Goal: Find specific page/section: Find specific page/section

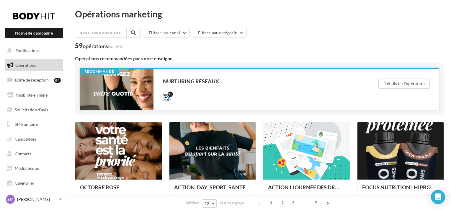
click at [135, 83] on div at bounding box center [117, 89] width 74 height 41
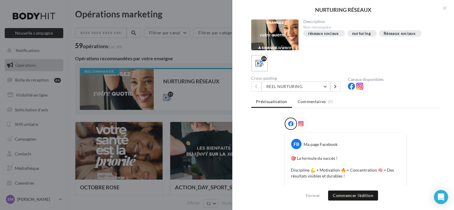
click at [300, 119] on div at bounding box center [300, 124] width 12 height 12
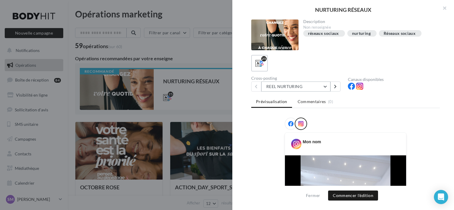
click at [318, 89] on button "REEL NURTURING" at bounding box center [295, 86] width 69 height 10
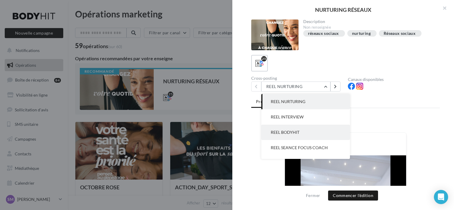
click at [305, 128] on button "REEL BODYHIT" at bounding box center [305, 132] width 89 height 15
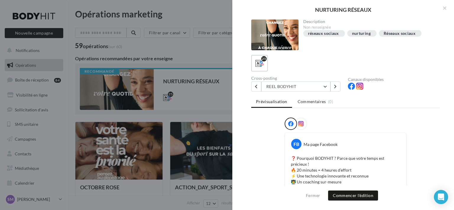
click at [301, 126] on span at bounding box center [300, 124] width 5 height 6
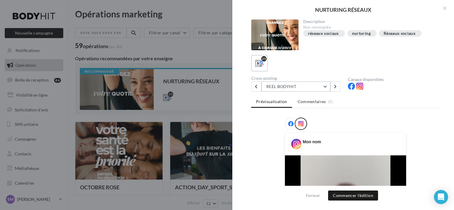
click at [321, 87] on button "REEL BODYHIT" at bounding box center [295, 86] width 69 height 10
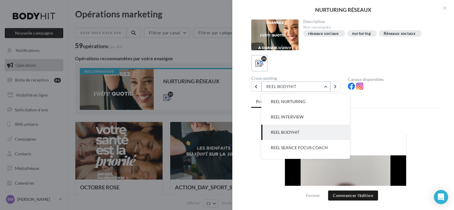
scroll to position [15, 0]
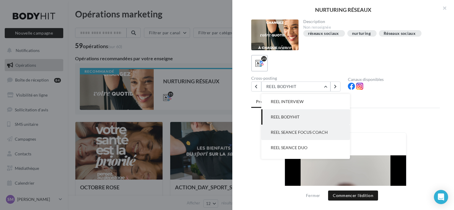
click at [311, 129] on button "REEL SEANCE FOCUS COACH" at bounding box center [305, 132] width 89 height 15
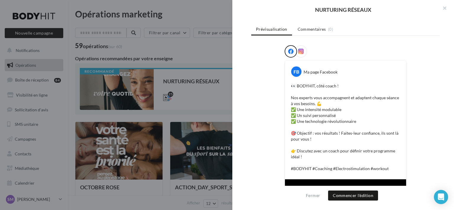
scroll to position [0, 0]
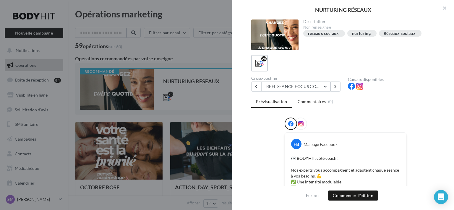
click at [306, 122] on div at bounding box center [345, 125] width 122 height 15
click at [303, 122] on div at bounding box center [300, 124] width 12 height 12
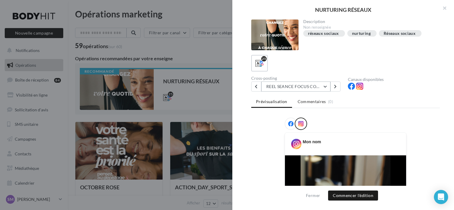
click at [322, 88] on button "REEL SEANCE FOCUS COACH" at bounding box center [295, 86] width 69 height 10
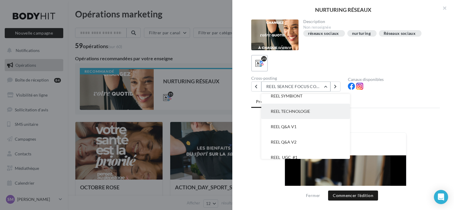
scroll to position [136, 0]
click at [319, 110] on button "REEL TECHNOLOGIE" at bounding box center [305, 109] width 89 height 15
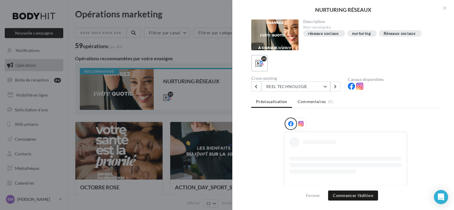
click at [303, 122] on div at bounding box center [300, 124] width 12 height 12
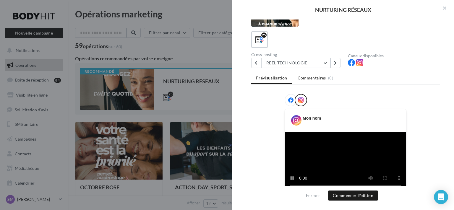
scroll to position [0, 0]
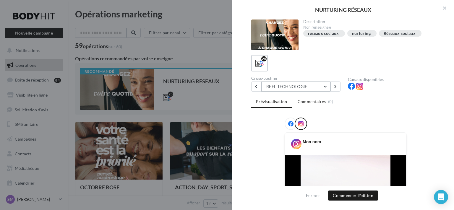
click at [308, 89] on button "REEL TECHNOLOGIE" at bounding box center [295, 86] width 69 height 10
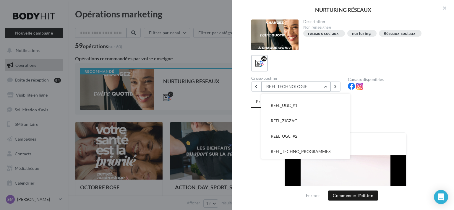
scroll to position [188, 0]
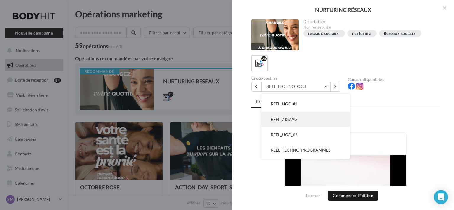
click at [317, 123] on button "REEL_ZIGZAG" at bounding box center [305, 119] width 89 height 15
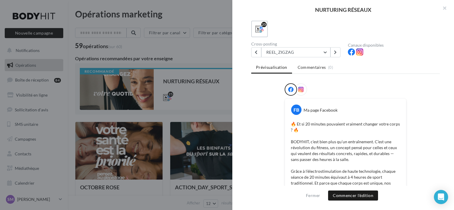
scroll to position [0, 0]
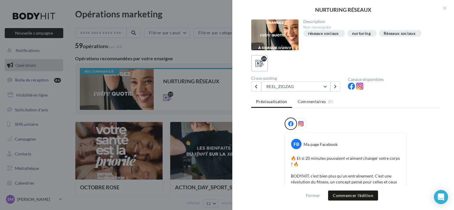
click at [300, 126] on span at bounding box center [300, 124] width 5 height 6
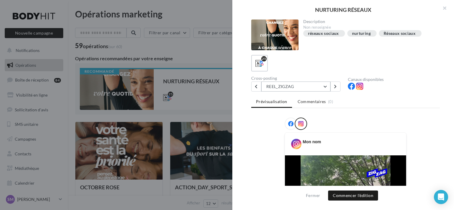
click at [315, 86] on button "REEL_ZIGZAG" at bounding box center [295, 86] width 69 height 10
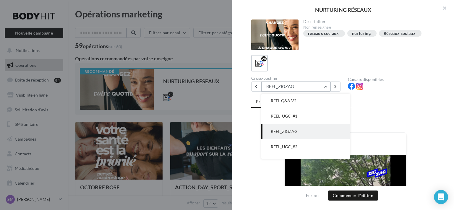
scroll to position [234, 0]
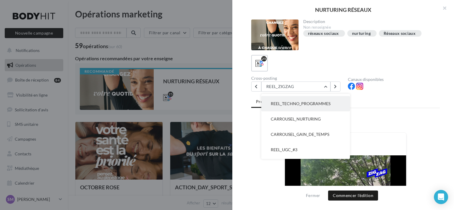
click at [312, 105] on span "REEL_TECHNO_PROGRAMMES" at bounding box center [300, 103] width 60 height 5
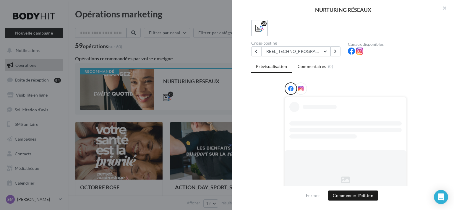
scroll to position [53, 0]
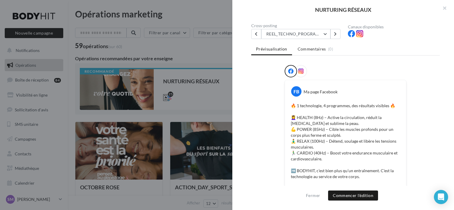
click at [299, 74] on div at bounding box center [300, 71] width 12 height 12
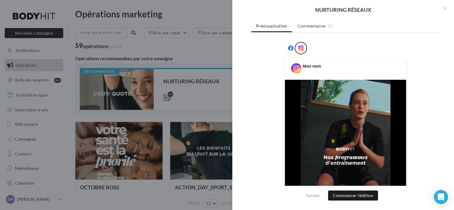
scroll to position [0, 0]
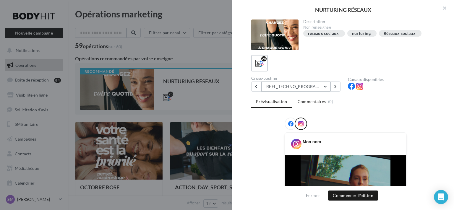
click at [312, 86] on button "REEL_TECHNO_PROGRAMMES" at bounding box center [295, 86] width 69 height 10
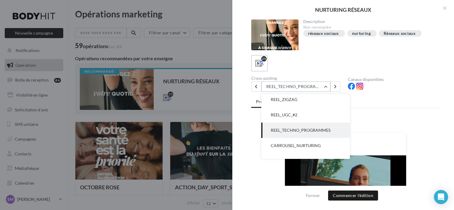
scroll to position [325, 0]
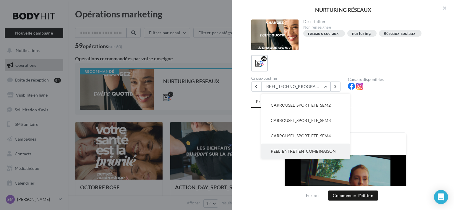
click at [322, 149] on span "REEL_ENTRETIEN_COMBINAISON" at bounding box center [302, 151] width 65 height 5
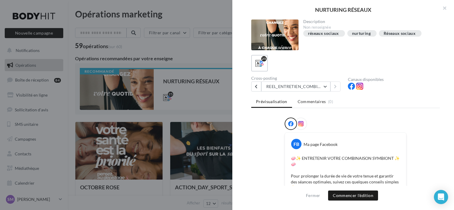
click at [300, 120] on div at bounding box center [300, 124] width 12 height 12
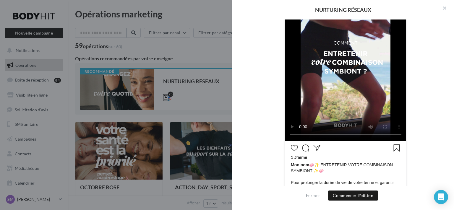
scroll to position [0, 0]
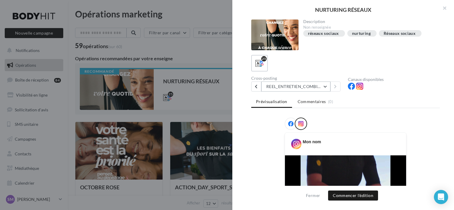
click at [313, 87] on button "REEL_ENTRETIEN_COMBINAISON" at bounding box center [295, 86] width 69 height 10
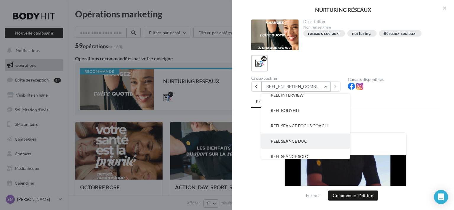
scroll to position [26, 0]
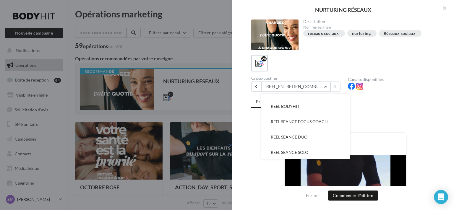
click at [375, 112] on div "Prévisualisation Commentaires (0) Mon nom 1 J’aime" at bounding box center [345, 143] width 188 height 95
